Goal: Information Seeking & Learning: Find specific fact

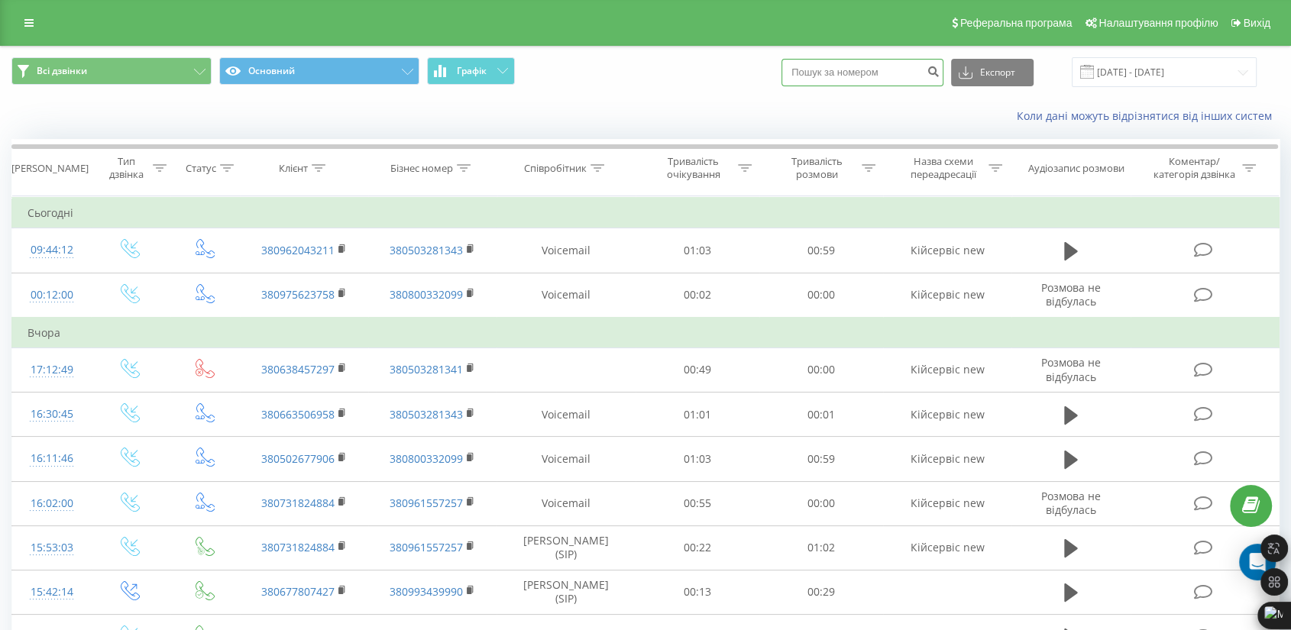
click at [865, 73] on input at bounding box center [862, 72] width 162 height 27
paste input "0975347474"
type input "0975347474"
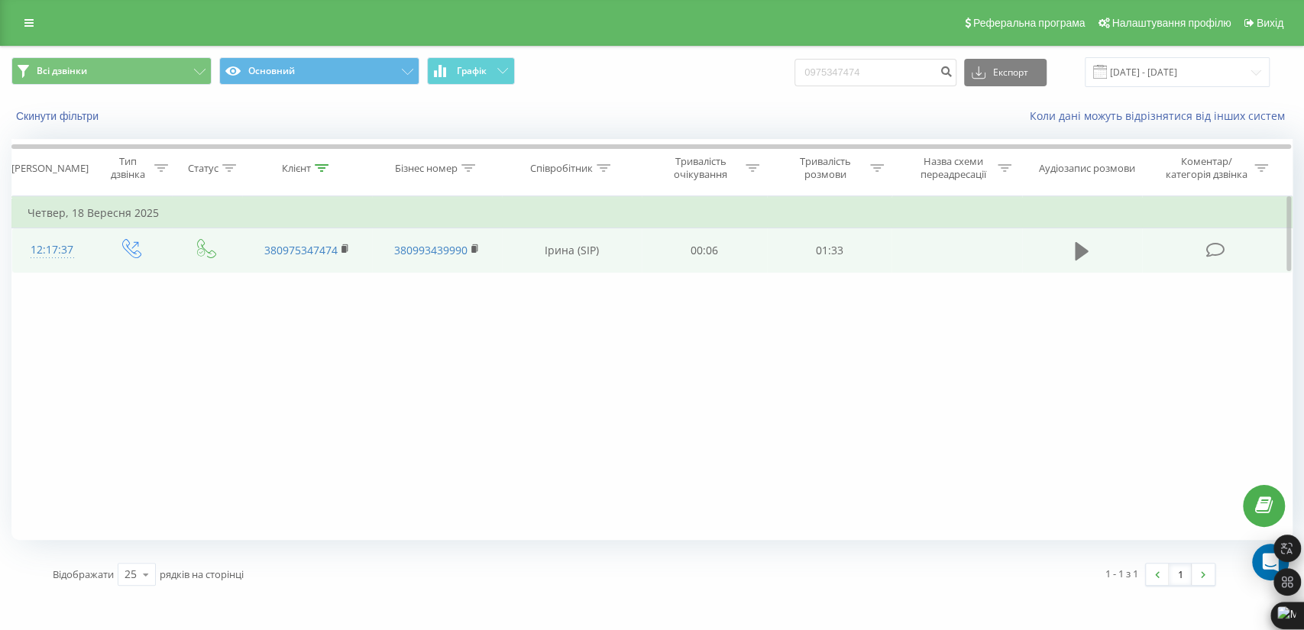
click at [1086, 251] on icon at bounding box center [1082, 251] width 14 height 18
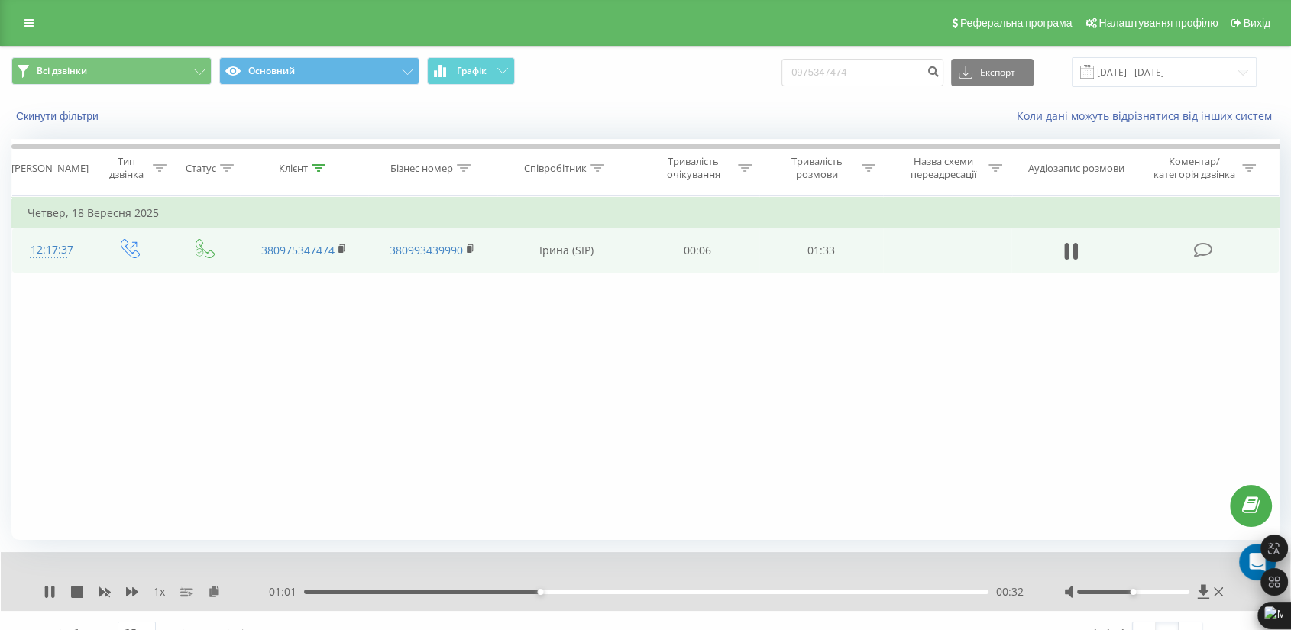
click at [769, 590] on div "00:32" at bounding box center [646, 592] width 684 height 5
click at [919, 591] on div "01:04" at bounding box center [646, 592] width 684 height 5
click at [1217, 586] on icon at bounding box center [1218, 592] width 9 height 12
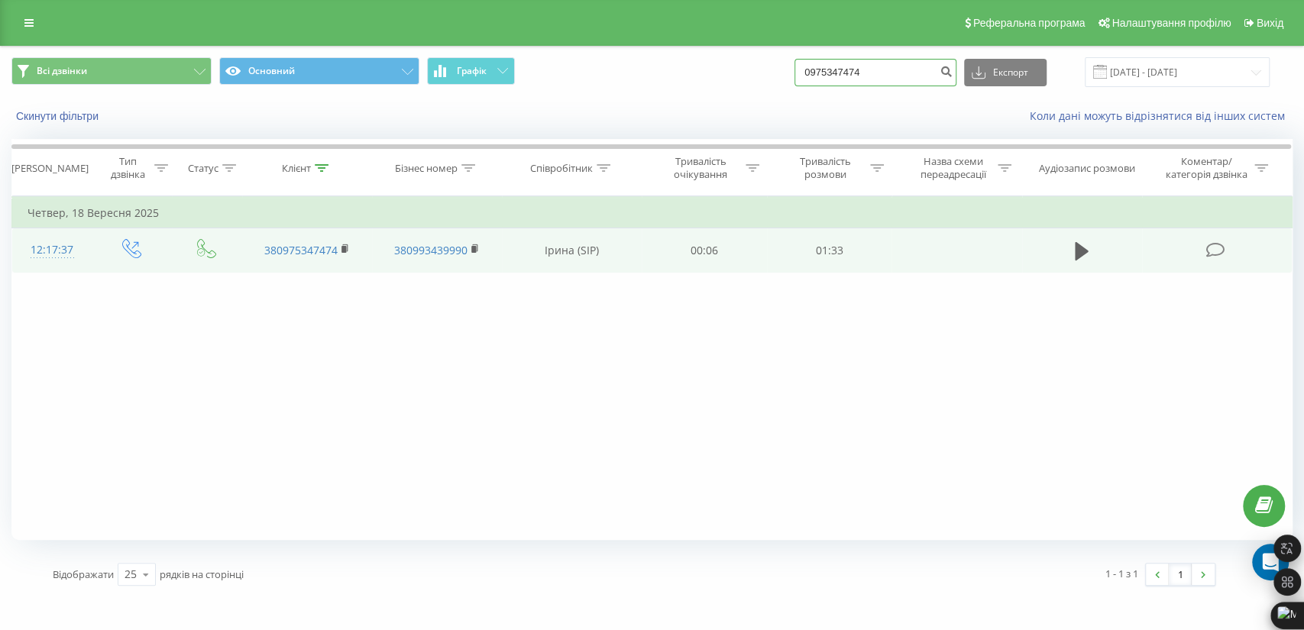
drag, startPoint x: 897, startPoint y: 78, endPoint x: 709, endPoint y: 72, distance: 188.0
click at [709, 72] on div "Всі дзвінки Основний Графік 0975347474 Експорт .csv .xls .xlsx 21.06.2025 - 21.…" at bounding box center [651, 72] width 1281 height 30
paste input "679998666"
type input "06799986"
drag, startPoint x: 739, startPoint y: 68, endPoint x: 725, endPoint y: 68, distance: 13.7
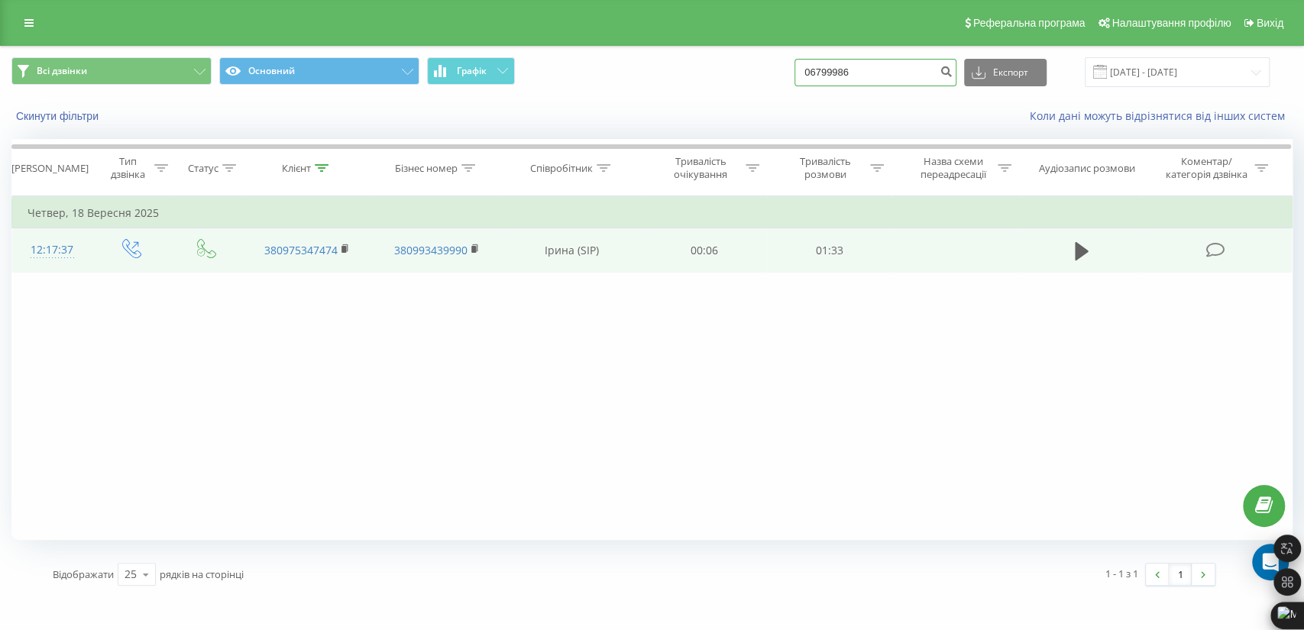
click at [725, 68] on div "Всі дзвінки Основний Графік 06799986 Експорт .csv .xls .xlsx 21.06.2025 - 21.09…" at bounding box center [651, 72] width 1281 height 30
paste input "0679998666"
type input "0679998666"
click at [956, 78] on button "submit" at bounding box center [946, 72] width 21 height 27
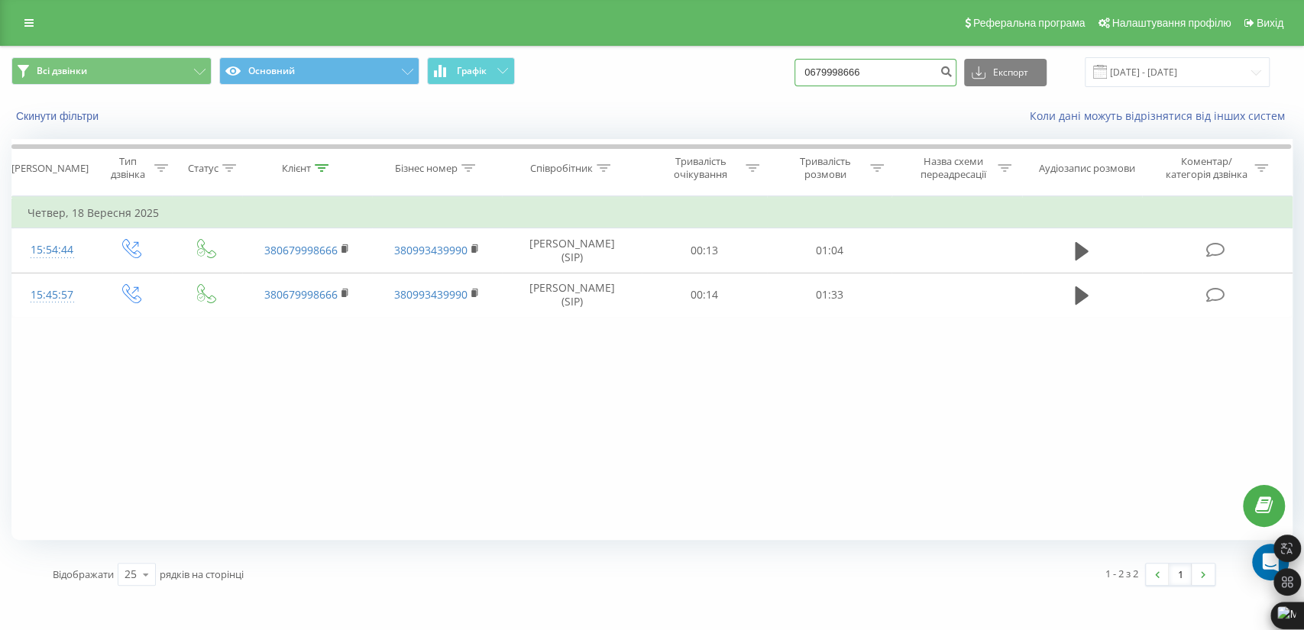
drag, startPoint x: 882, startPoint y: 75, endPoint x: 819, endPoint y: 82, distance: 63.8
click at [856, 77] on input "0679998666" at bounding box center [875, 72] width 162 height 27
drag, startPoint x: 819, startPoint y: 82, endPoint x: 720, endPoint y: 91, distance: 98.9
click at [720, 91] on div "Всі дзвінки Основний Графік 0679998666 Експорт .csv .xls .xlsx 21.06.2025 - 21.…" at bounding box center [652, 72] width 1302 height 51
drag, startPoint x: 890, startPoint y: 79, endPoint x: 764, endPoint y: 72, distance: 125.5
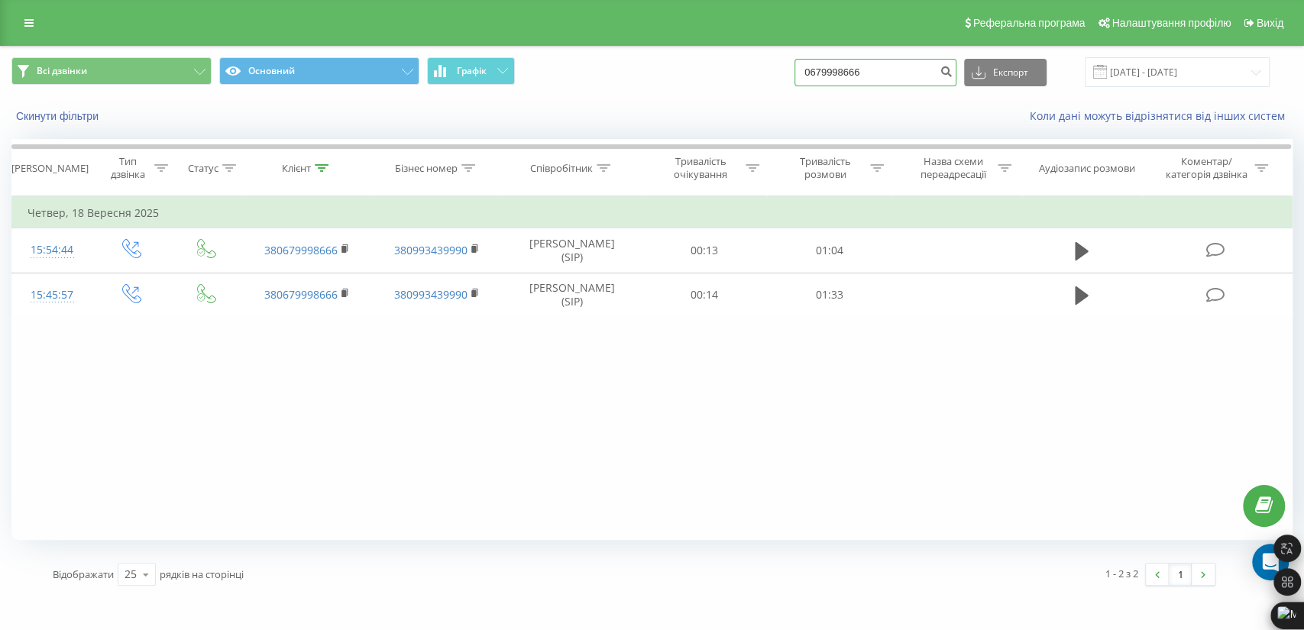
click at [774, 71] on div "Всі дзвінки Основний Графік 0679998666 Експорт .csv .xls .xlsx 21.06.2025 - 21.…" at bounding box center [651, 72] width 1281 height 30
paste input "0679559416"
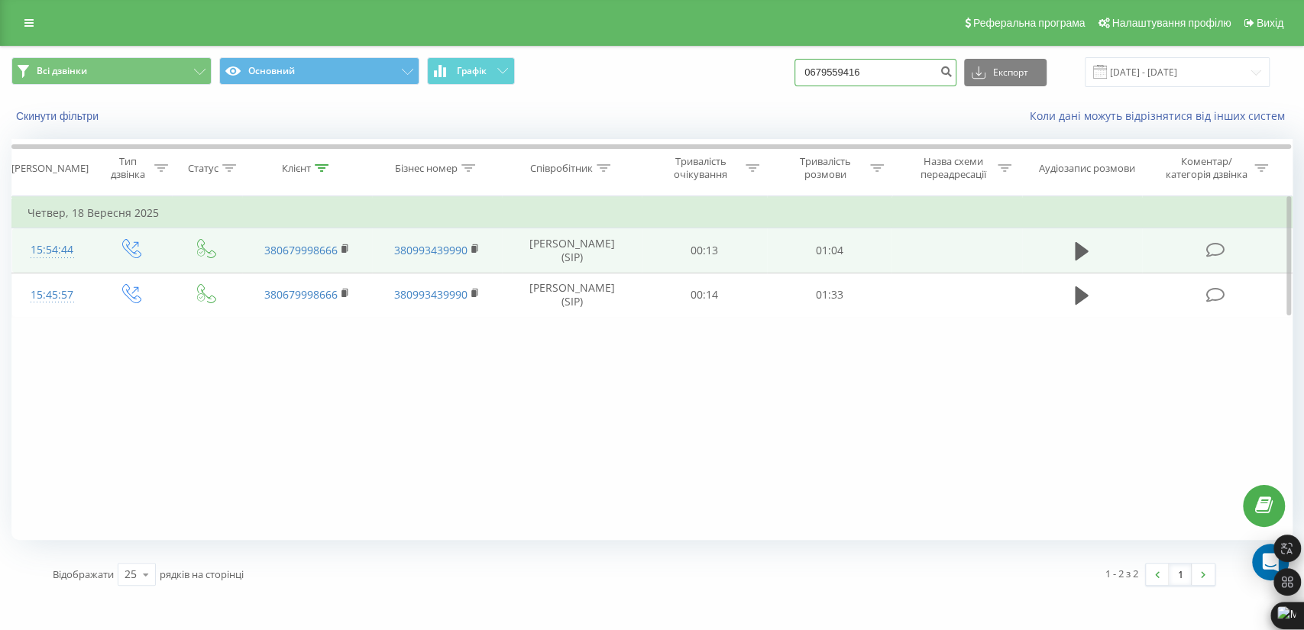
type input "0679559416"
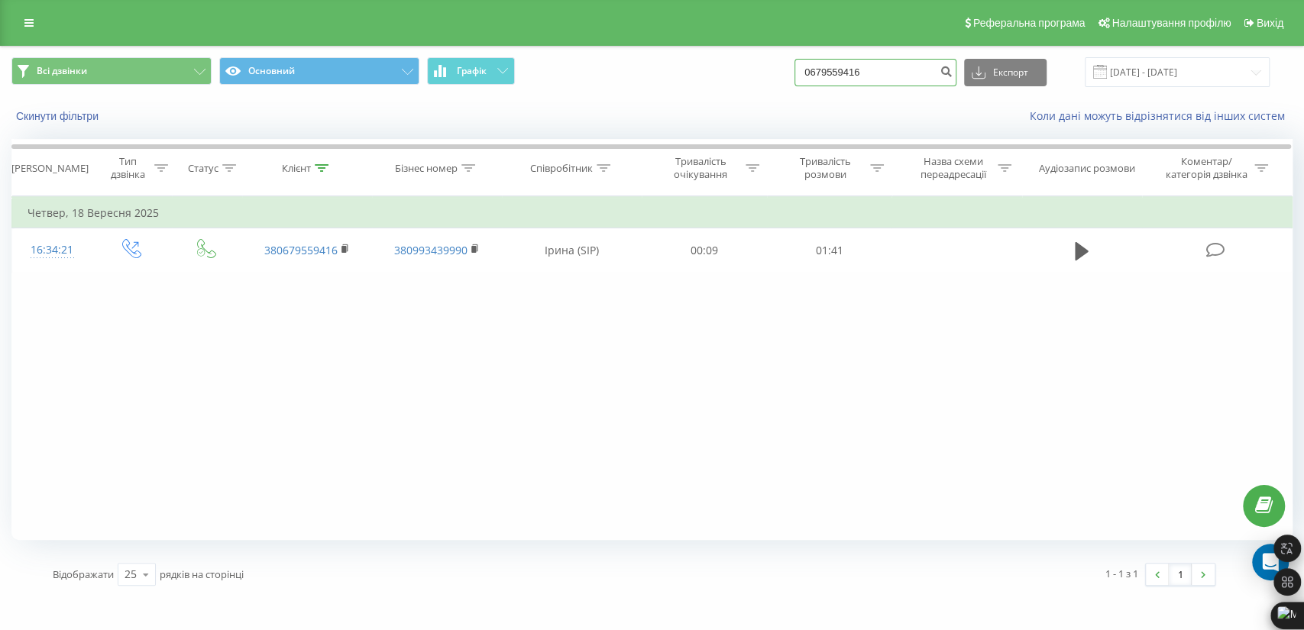
drag, startPoint x: 816, startPoint y: 72, endPoint x: 803, endPoint y: 74, distance: 13.9
click at [784, 74] on div "Всі дзвінки Основний Графік 0679559416 Експорт .csv .xls .xlsx 21.06.2025 - 21.…" at bounding box center [651, 72] width 1281 height 30
paste input "734211643"
type input "0734211643"
click at [952, 66] on icon "submit" at bounding box center [945, 69] width 13 height 9
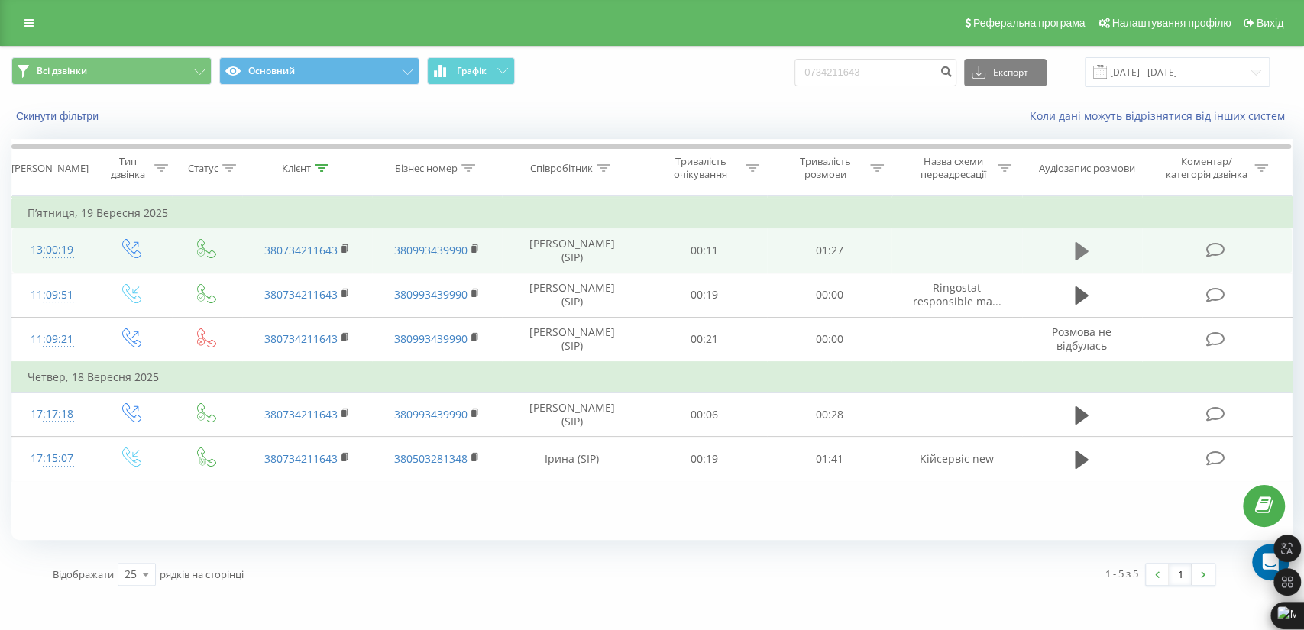
click at [1079, 243] on icon at bounding box center [1082, 251] width 14 height 21
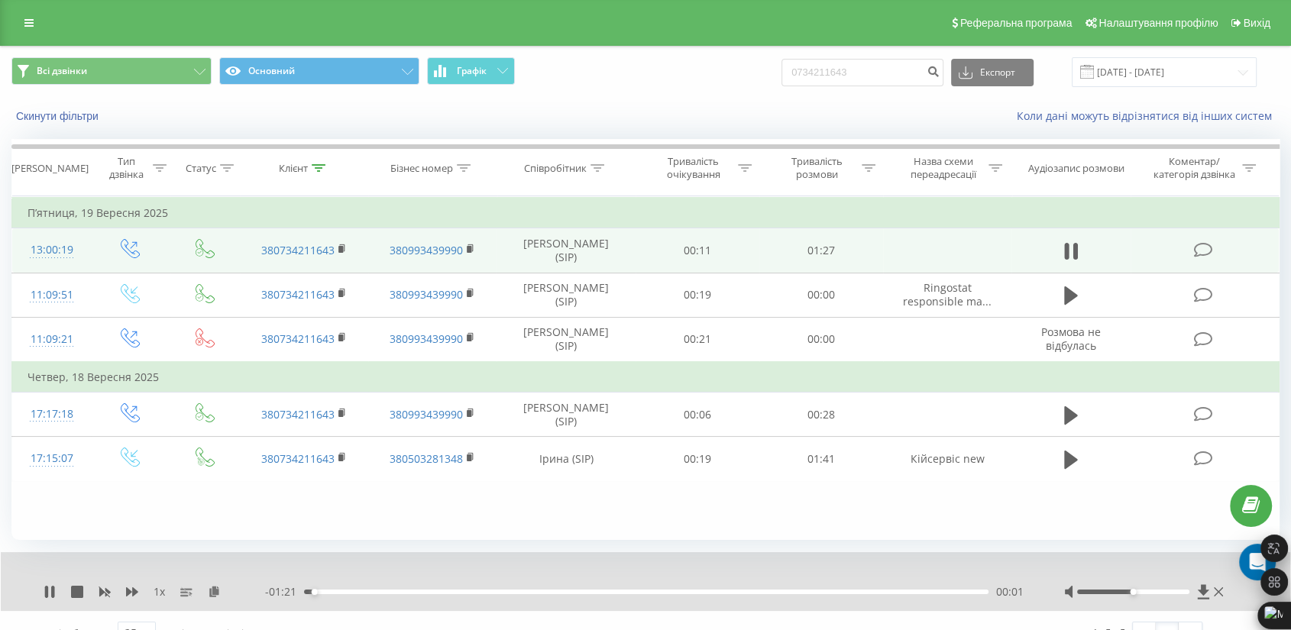
click at [515, 587] on div "- 01:21 00:01 00:01" at bounding box center [645, 591] width 761 height 15
click at [537, 591] on div "00:01" at bounding box center [646, 592] width 684 height 5
click at [938, 590] on div "00:28" at bounding box center [646, 592] width 684 height 5
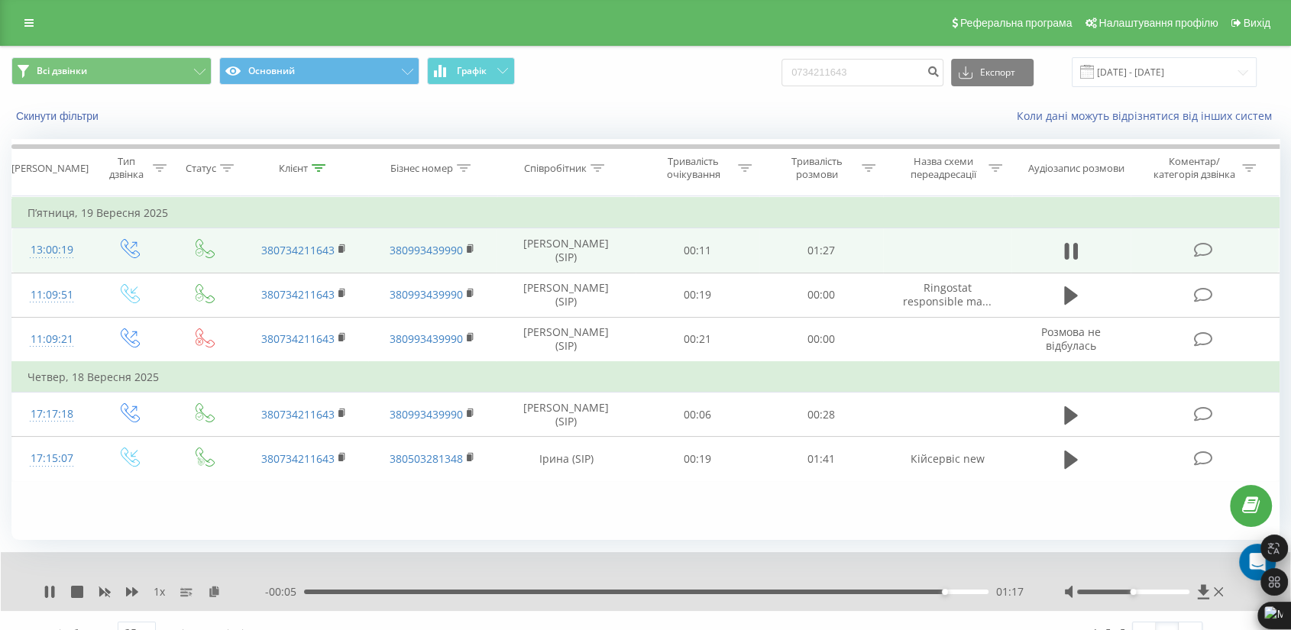
click at [810, 590] on div "01:17" at bounding box center [646, 592] width 684 height 5
click at [1217, 590] on icon at bounding box center [1218, 592] width 9 height 12
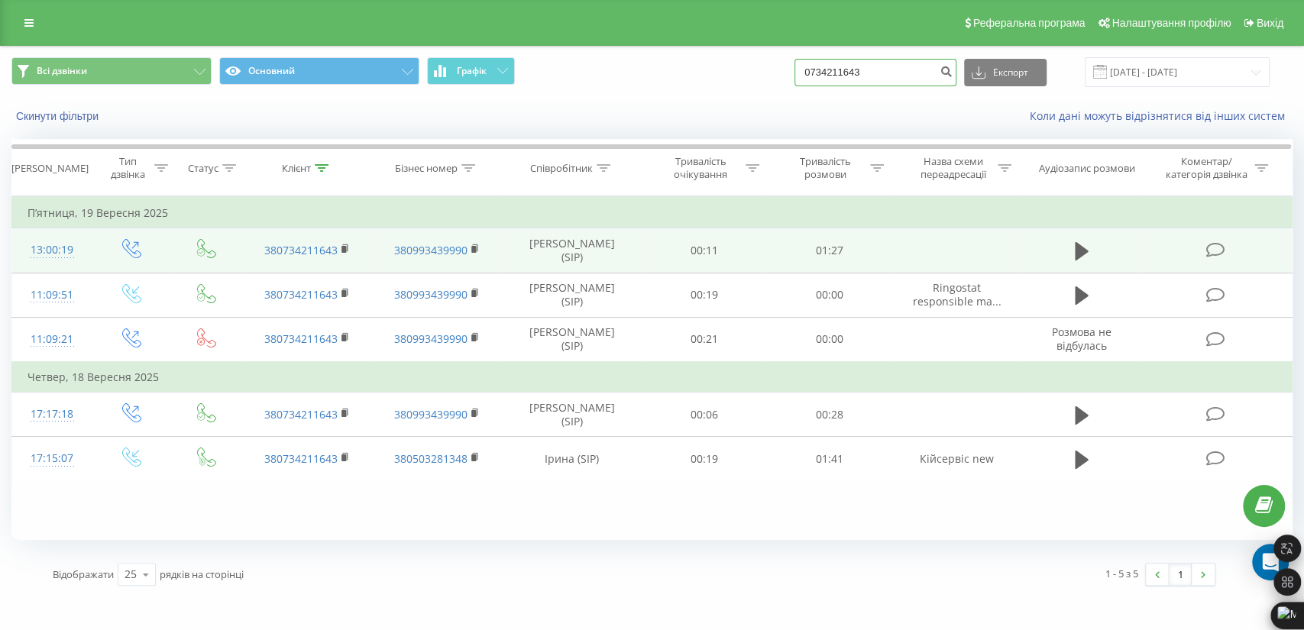
drag, startPoint x: 845, startPoint y: 70, endPoint x: 824, endPoint y: 72, distance: 21.4
click at [769, 69] on div "Всі дзвінки Основний Графік 0734211643 Експорт .csv .xls .xlsx 21.06.2025 - 21.…" at bounding box center [651, 72] width 1281 height 30
paste input "951004336"
type input "0951004336"
click at [952, 65] on icon "submit" at bounding box center [945, 69] width 13 height 9
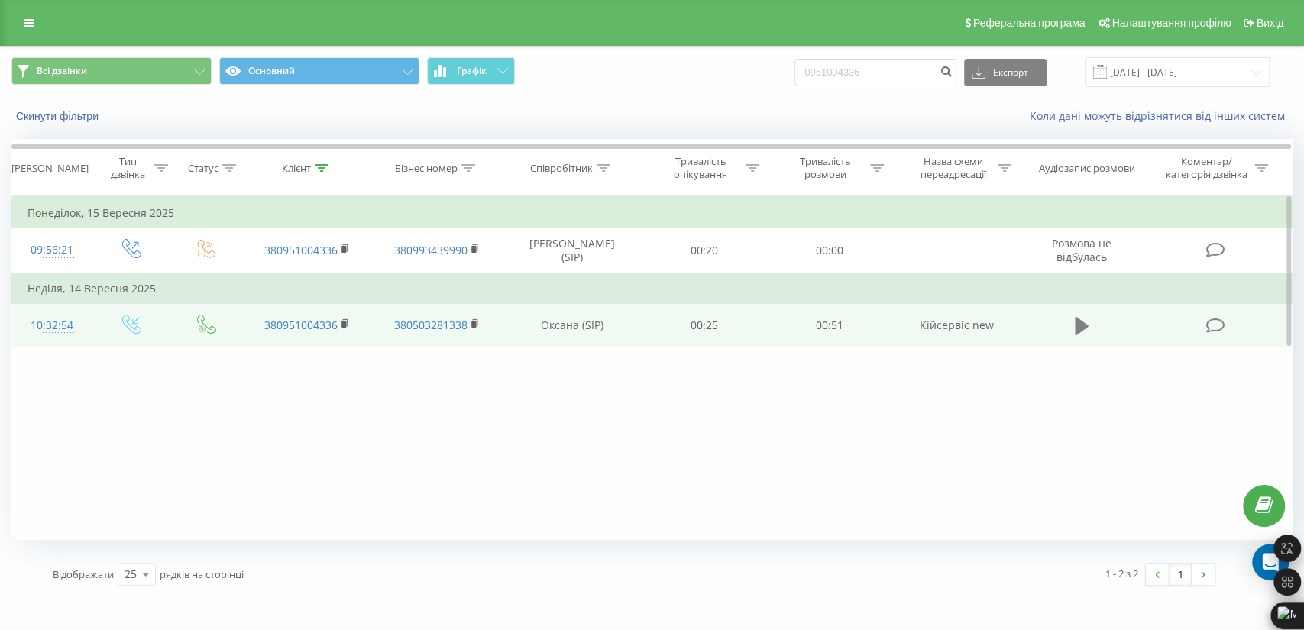
click at [1076, 322] on icon at bounding box center [1082, 326] width 14 height 18
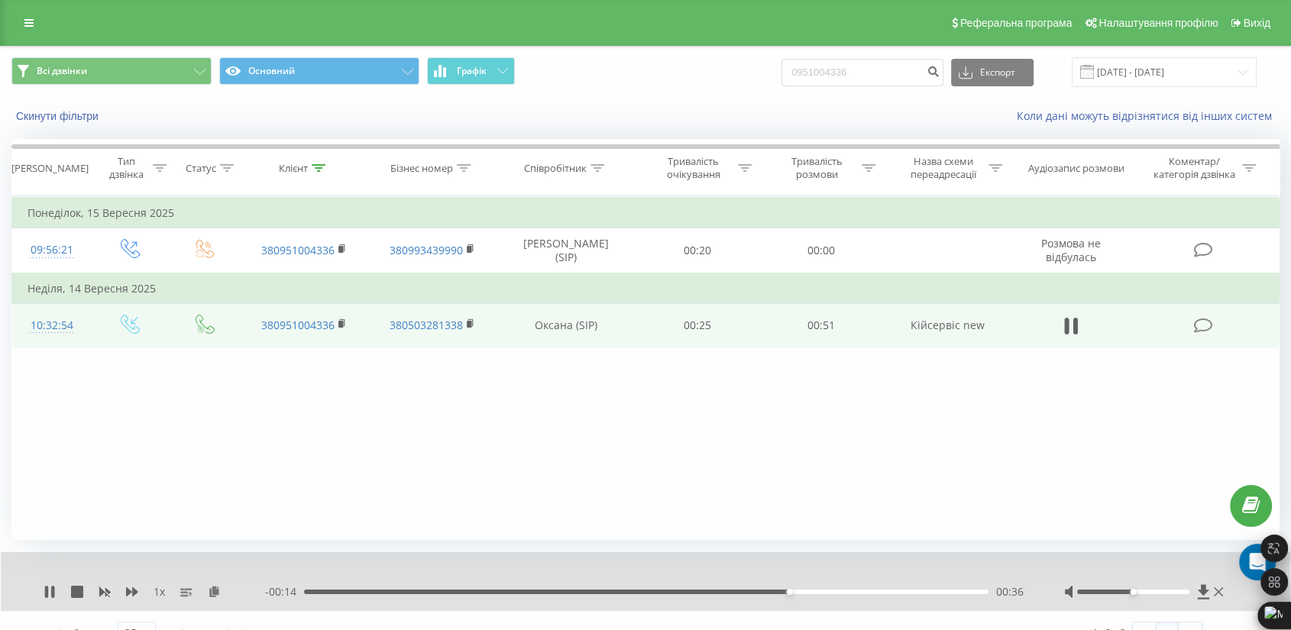
click at [859, 588] on div "- 00:14 00:36 00:36" at bounding box center [645, 591] width 761 height 15
click at [1218, 593] on icon at bounding box center [1218, 591] width 9 height 9
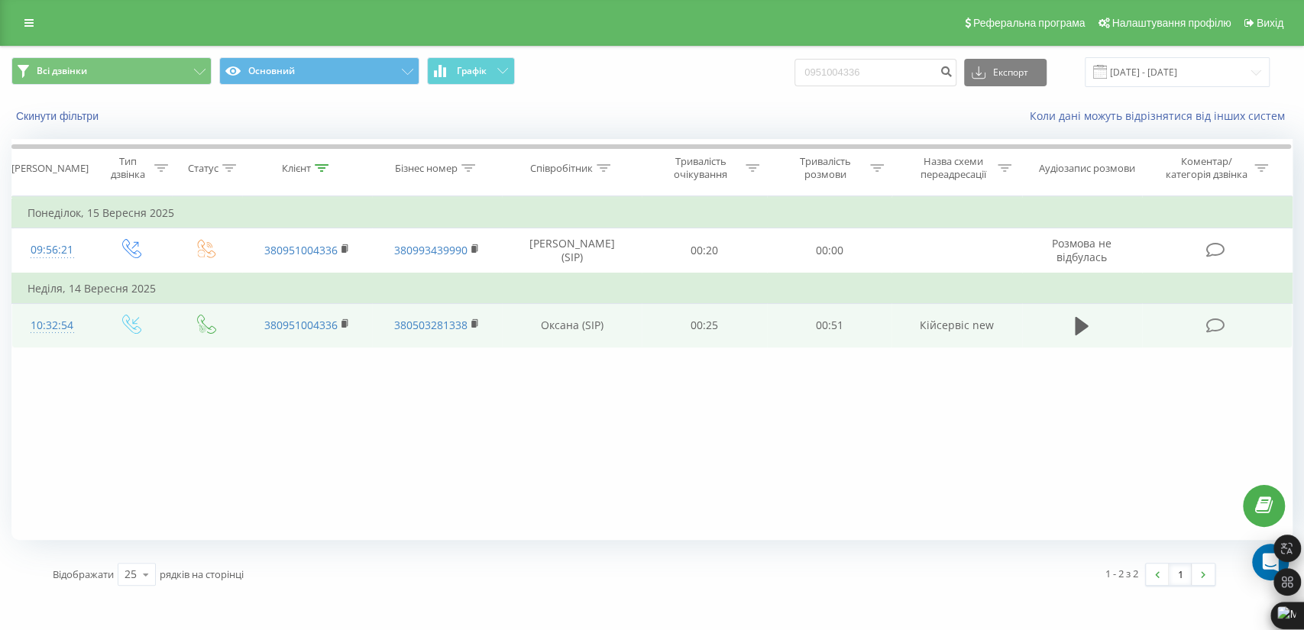
click at [27, 9] on div "Реферальна програма Налаштування профілю Вихід" at bounding box center [652, 23] width 1304 height 46
click at [31, 16] on link at bounding box center [28, 22] width 27 height 21
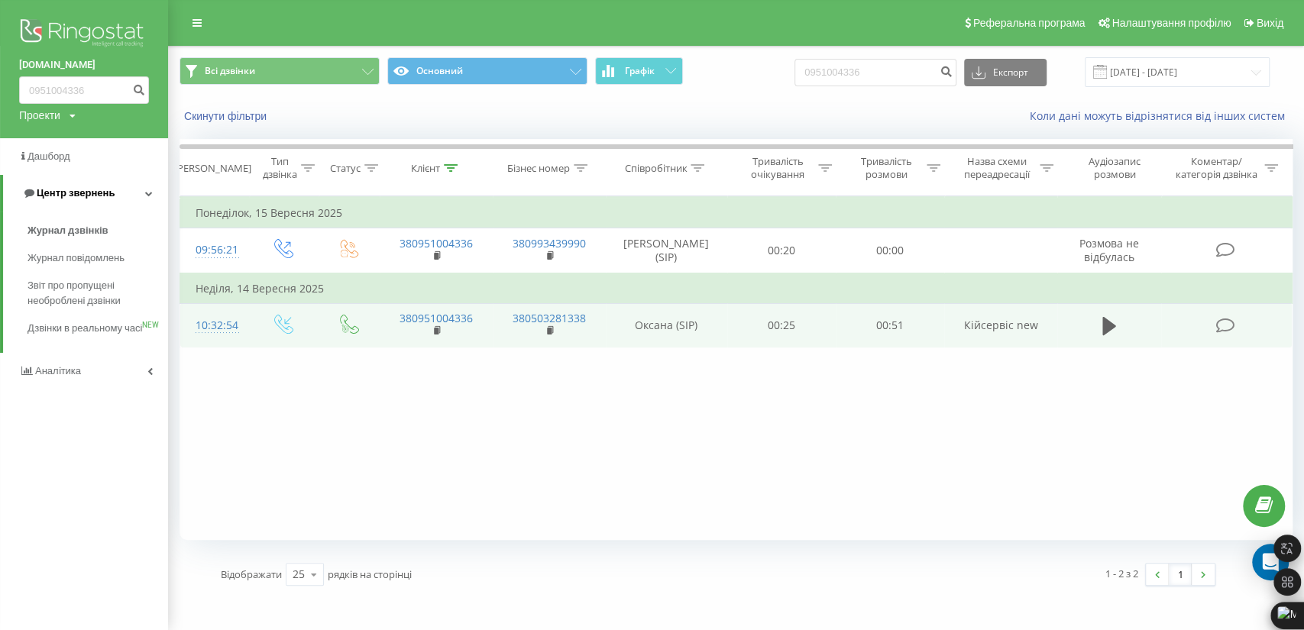
click at [79, 195] on span "Центр звернень" at bounding box center [76, 192] width 78 height 11
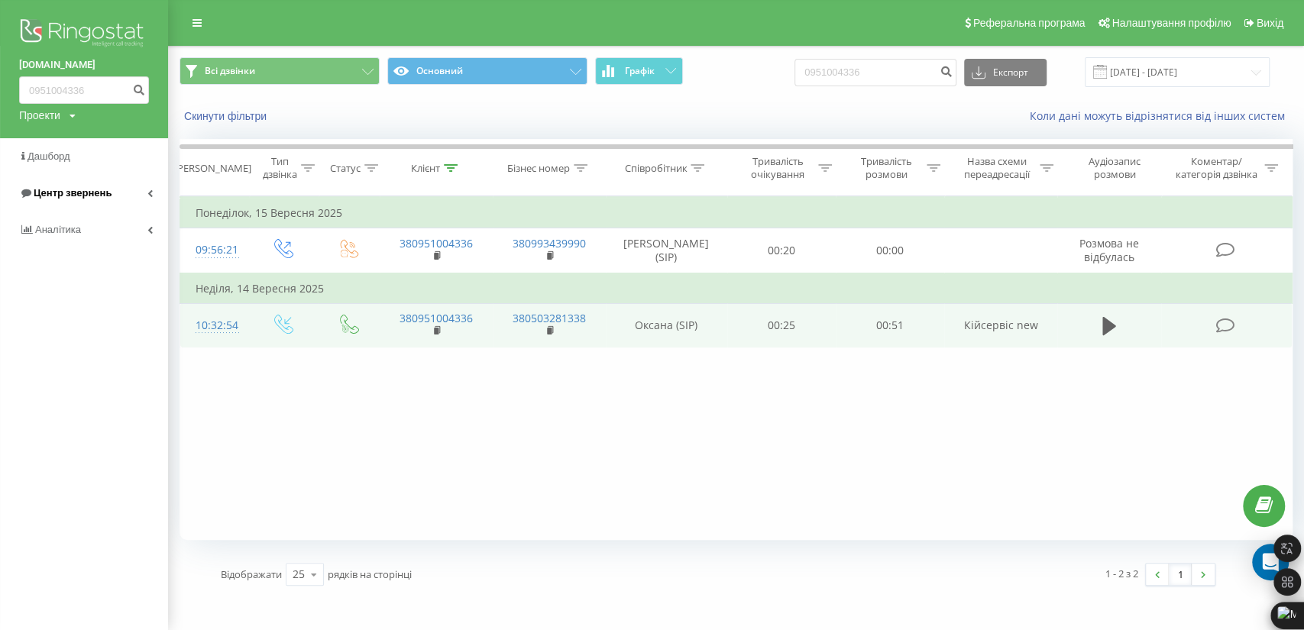
click at [94, 186] on span "Центр звернень" at bounding box center [65, 193] width 92 height 15
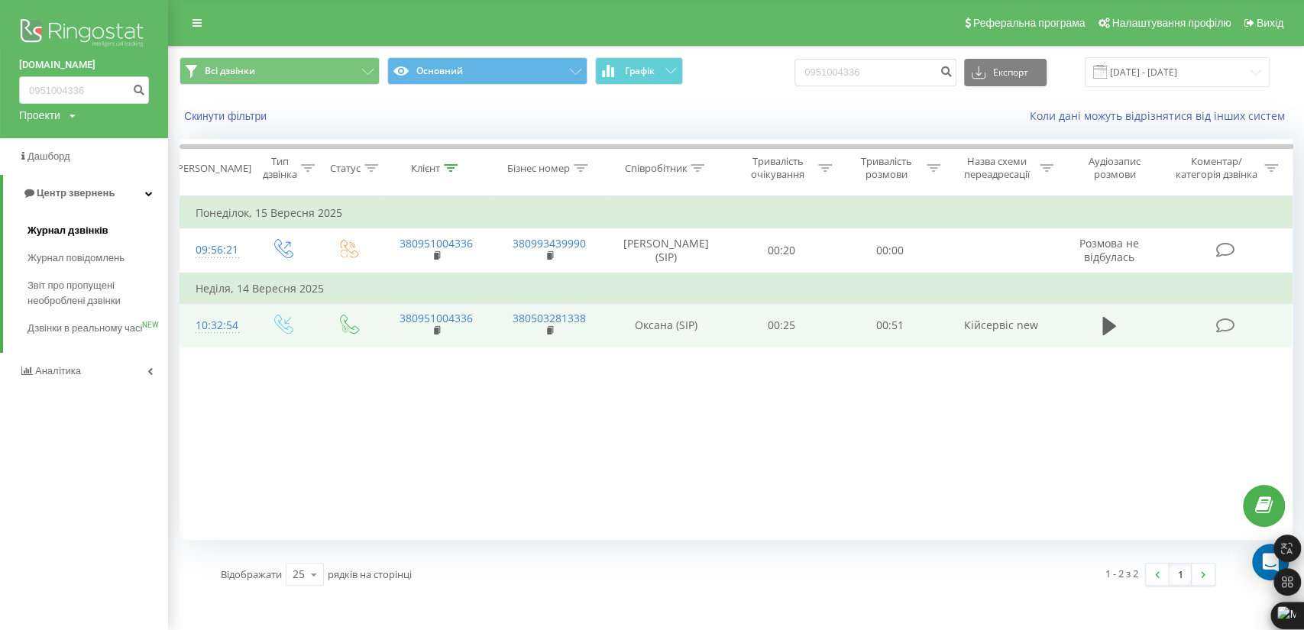
click at [55, 225] on span "Журнал дзвінків" at bounding box center [67, 230] width 81 height 15
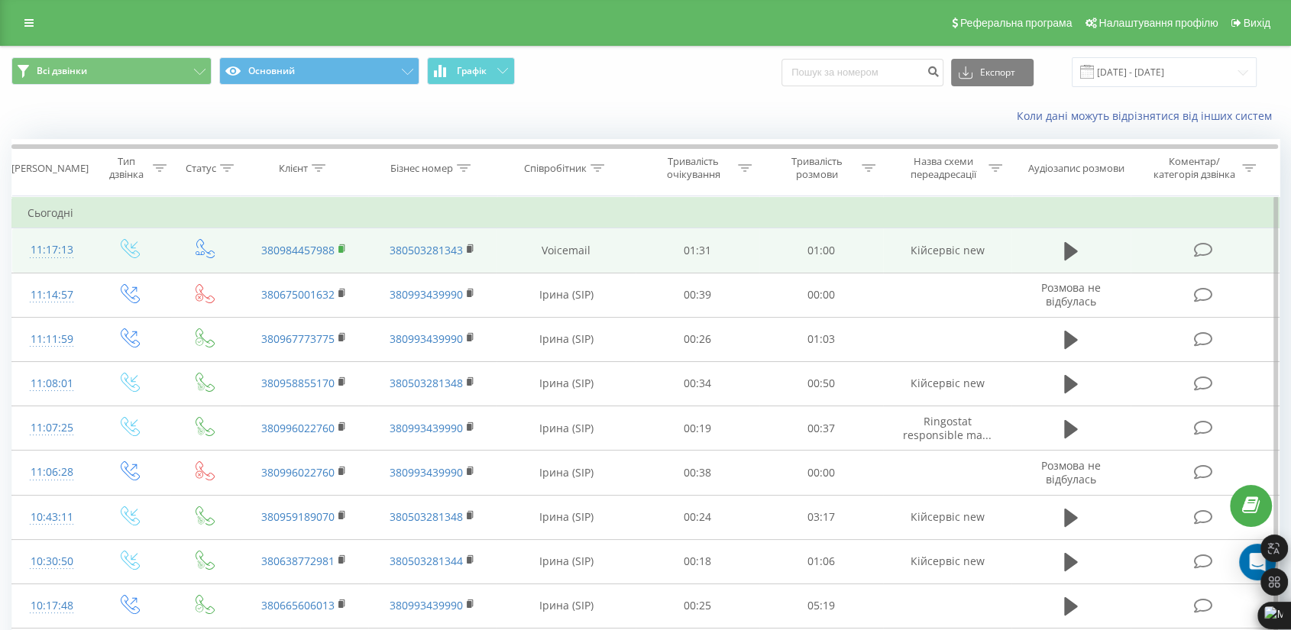
click at [341, 244] on icon at bounding box center [342, 249] width 8 height 11
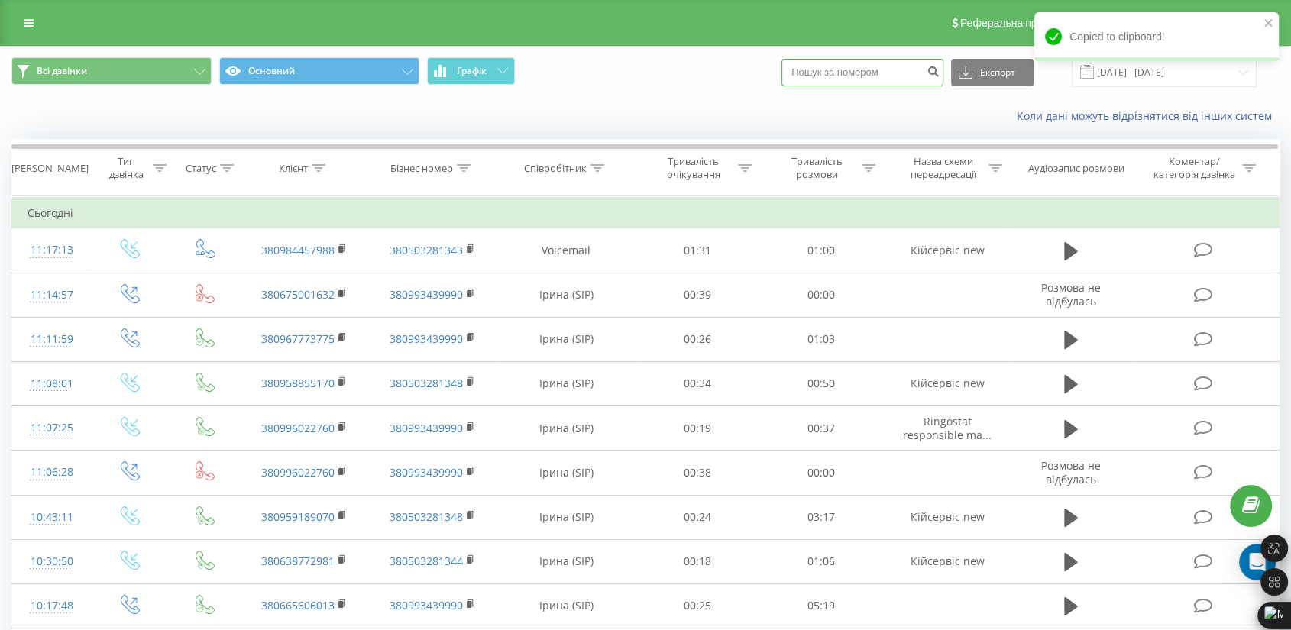
paste input "0675001632"
type input "0675001632"
click at [939, 66] on icon "submit" at bounding box center [932, 69] width 13 height 9
